Goal: Task Accomplishment & Management: Use online tool/utility

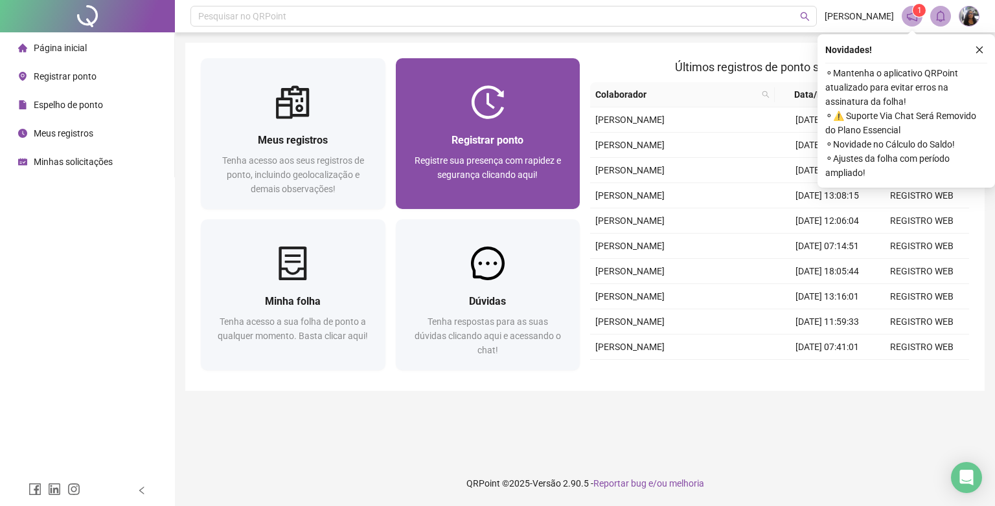
click at [495, 123] on div "Registrar ponto Registre sua presença com rapidez e segurança clicando aqui!" at bounding box center [488, 164] width 185 height 90
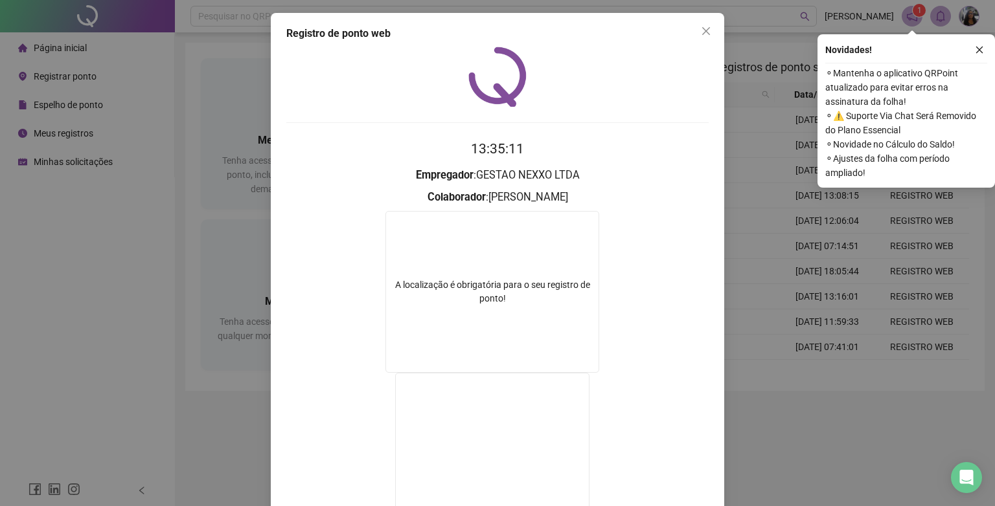
click at [696, 30] on span "Close" at bounding box center [706, 31] width 21 height 10
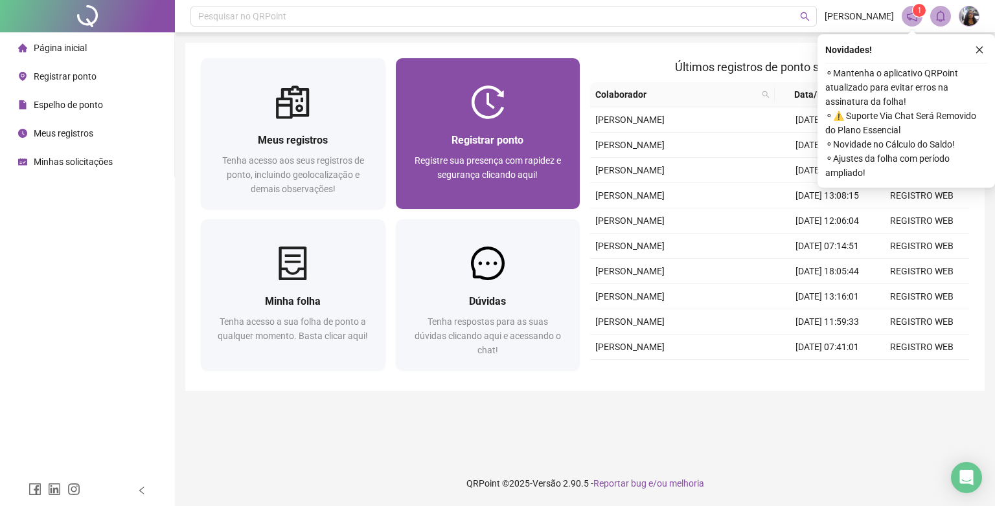
click at [510, 164] on span "Registre sua presença com rapidez e segurança clicando aqui!" at bounding box center [488, 167] width 146 height 25
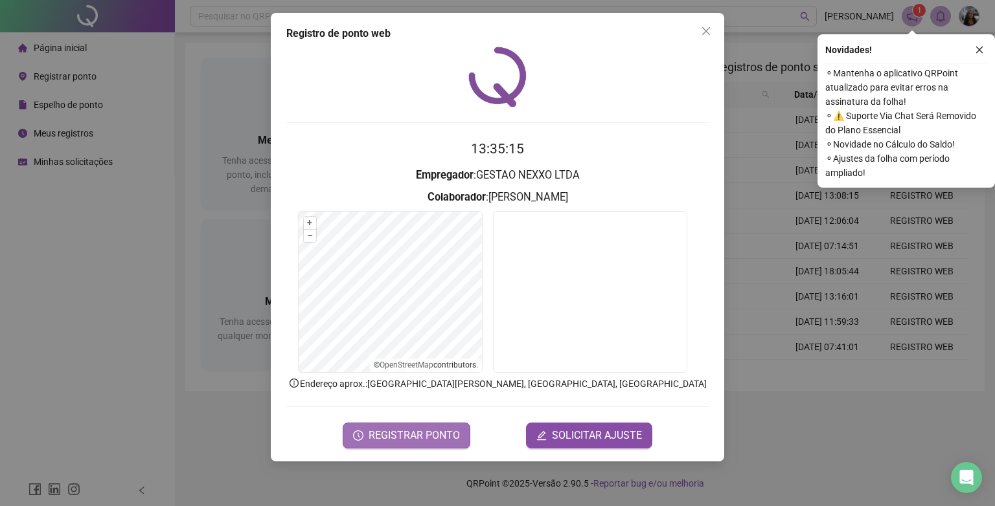
click at [415, 435] on span "REGISTRAR PONTO" at bounding box center [414, 436] width 91 height 16
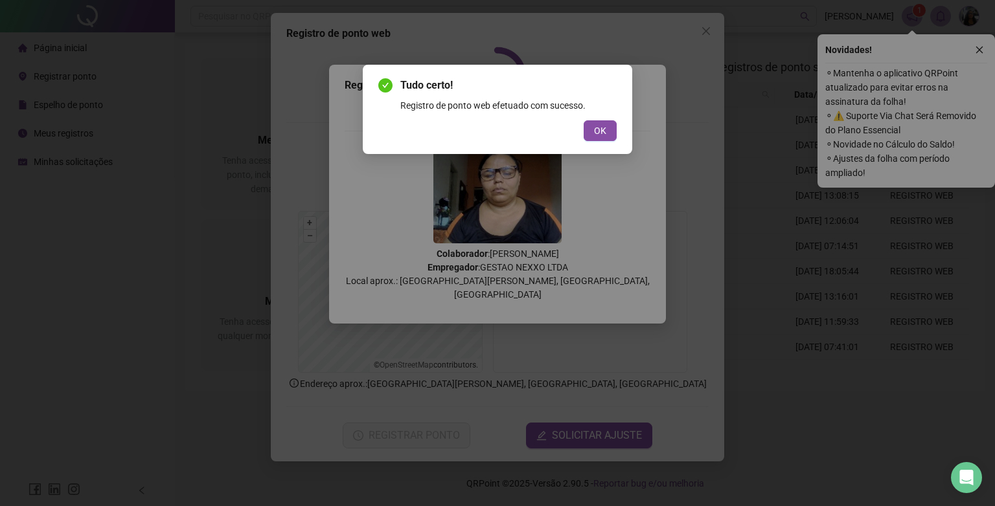
click at [604, 128] on span "OK" at bounding box center [600, 131] width 12 height 14
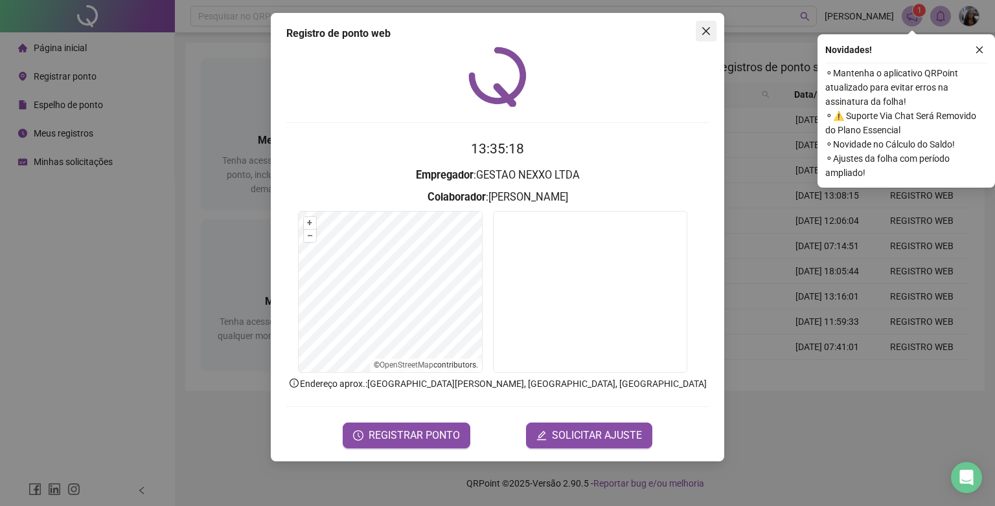
click at [709, 27] on icon "close" at bounding box center [706, 31] width 10 height 10
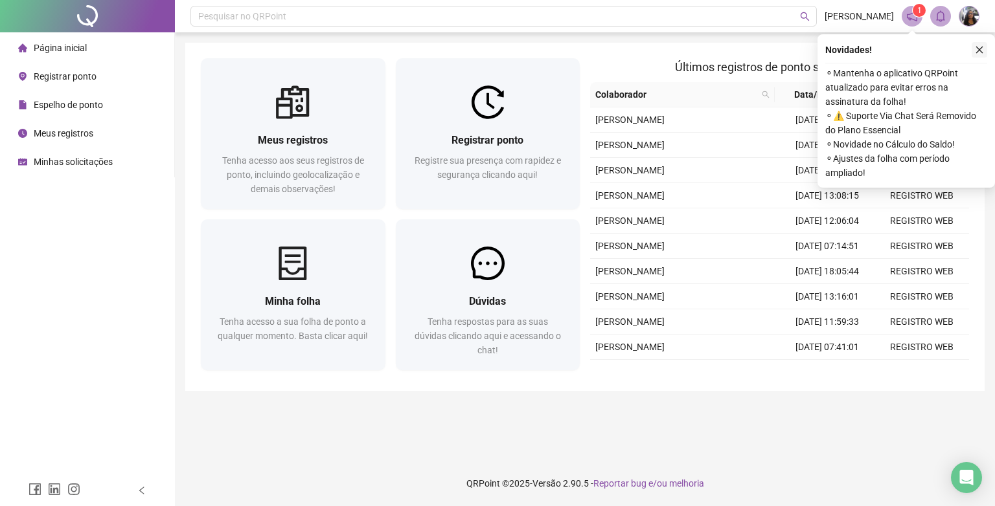
click at [977, 47] on icon "close" at bounding box center [979, 49] width 9 height 9
